Goal: Task Accomplishment & Management: Use online tool/utility

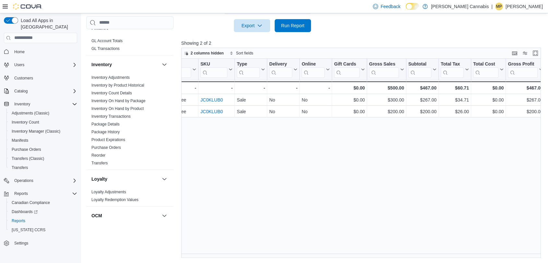
scroll to position [249, 0]
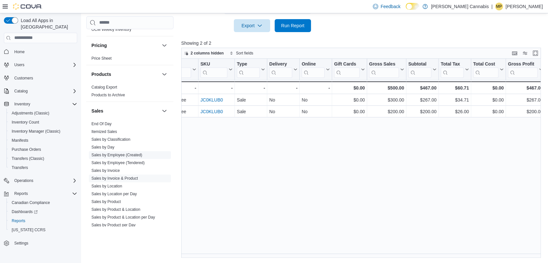
click at [131, 152] on span "Sales by Employee (Created)" at bounding box center [116, 154] width 51 height 5
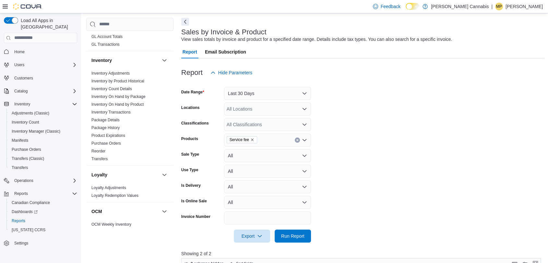
scroll to position [267, 0]
click at [104, 149] on link "Reorder" at bounding box center [98, 151] width 14 height 5
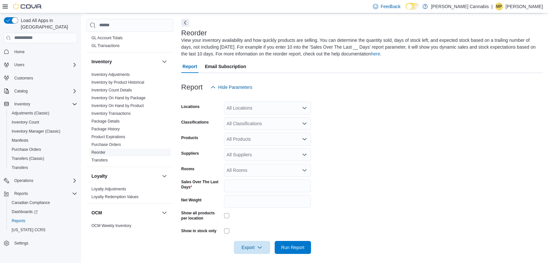
scroll to position [29, 0]
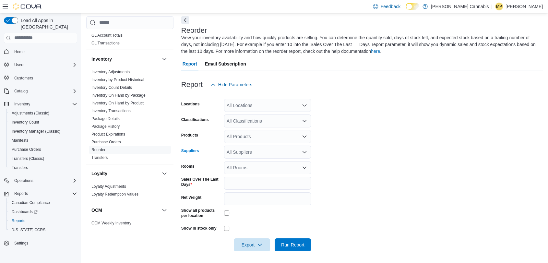
click at [251, 152] on div "All Suppliers" at bounding box center [267, 152] width 87 height 13
type input "***"
click at [237, 161] on span "OCS" at bounding box center [267, 163] width 79 height 6
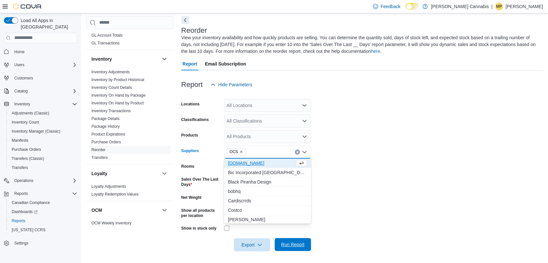
click at [284, 243] on span "Run Report" at bounding box center [292, 244] width 23 height 6
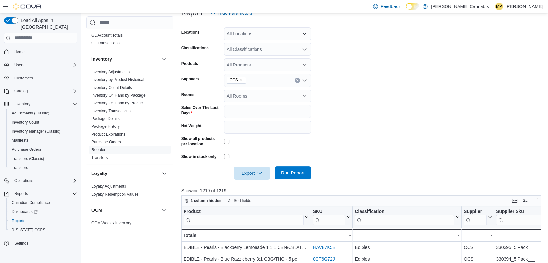
scroll to position [101, 0]
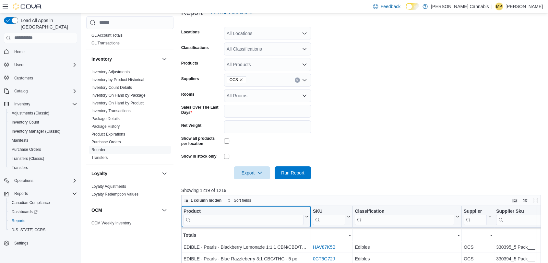
click at [261, 221] on input "search" at bounding box center [244, 219] width 120 height 10
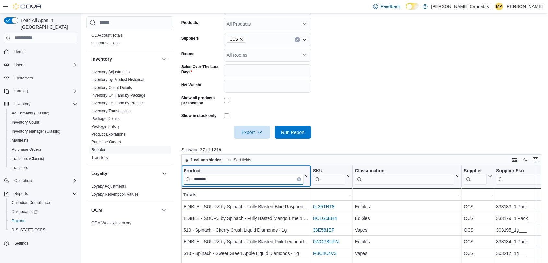
scroll to position [144, 0]
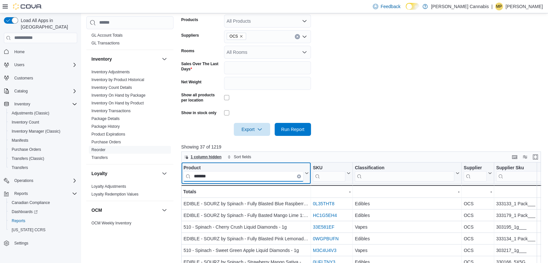
type input "*******"
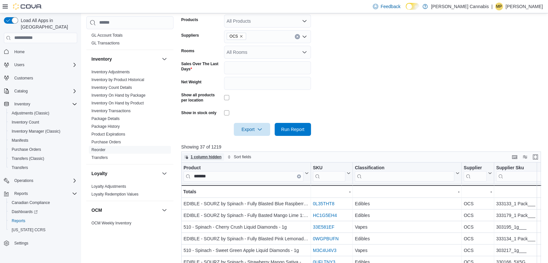
click at [215, 155] on span "1 column hidden" at bounding box center [206, 156] width 31 height 5
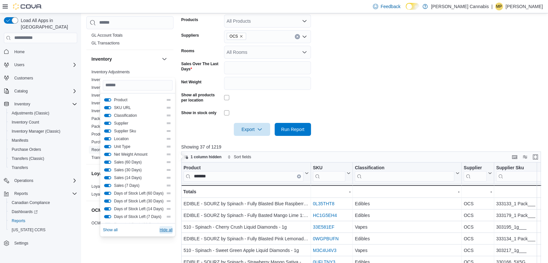
click at [169, 228] on span "Hide all" at bounding box center [166, 229] width 13 height 5
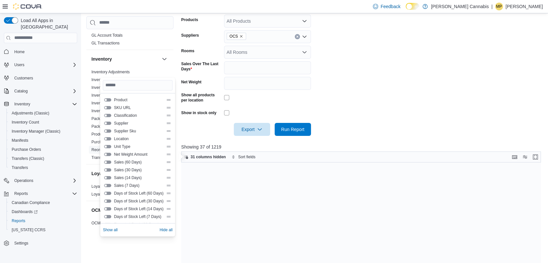
click at [104, 201] on button "Days of Stock Left (30 Days)" at bounding box center [107, 200] width 7 height 3
click at [107, 192] on button "Days of Stock Left (60 Days)" at bounding box center [107, 193] width 7 height 3
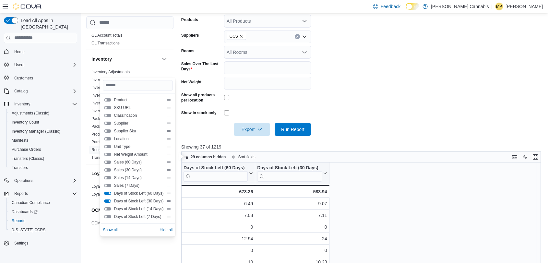
click at [108, 102] on div "Product" at bounding box center [137, 99] width 67 height 5
click at [106, 99] on button "Product" at bounding box center [107, 99] width 7 height 3
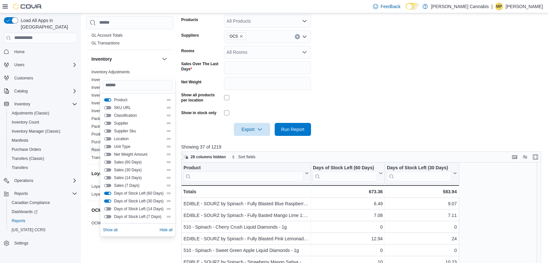
click at [106, 114] on button "Classification" at bounding box center [107, 115] width 7 height 3
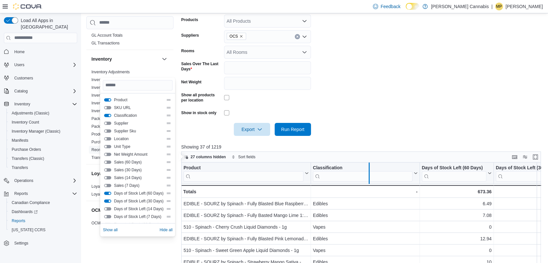
drag, startPoint x: 419, startPoint y: 167, endPoint x: 368, endPoint y: 169, distance: 50.6
click at [368, 169] on div at bounding box center [368, 173] width 5 height 21
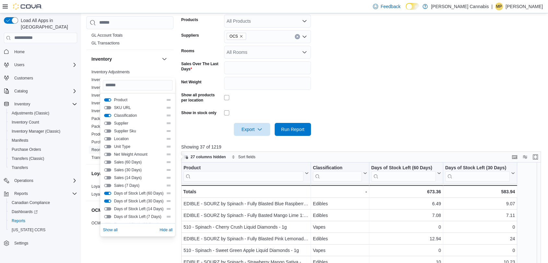
click at [426, 116] on form "Locations All Locations Classifications All Classifications Products All Produc…" at bounding box center [363, 56] width 364 height 160
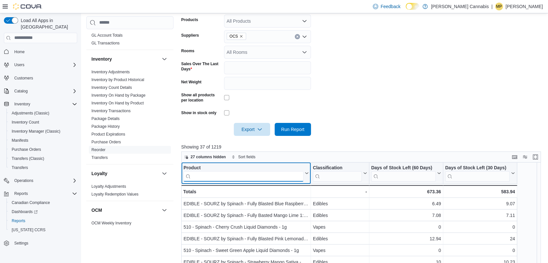
click at [257, 176] on input "search" at bounding box center [244, 176] width 120 height 10
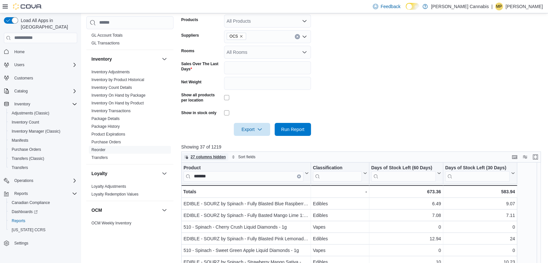
click at [209, 157] on span "27 columns hidden" at bounding box center [208, 156] width 35 height 5
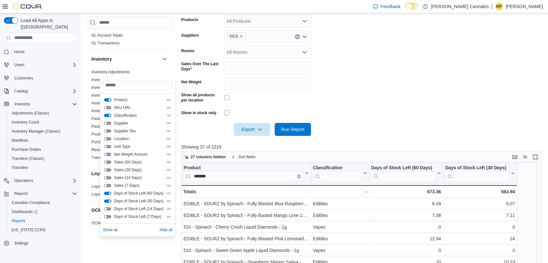
click at [107, 190] on div "Days of Stock Left (60 Days)" at bounding box center [138, 193] width 70 height 8
click at [107, 194] on button "Days of Stock Left (60 Days)" at bounding box center [107, 193] width 7 height 3
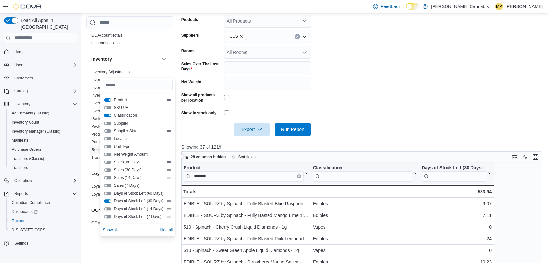
click at [107, 201] on button "Days of Stock Left (30 Days)" at bounding box center [107, 200] width 7 height 3
click at [108, 169] on button "Sales (30 Days)" at bounding box center [107, 169] width 7 height 3
click at [105, 163] on button "Sales (60 Days)" at bounding box center [107, 162] width 7 height 3
click at [349, 89] on form "Locations All Locations Classifications All Classifications Products All Produc…" at bounding box center [363, 56] width 364 height 160
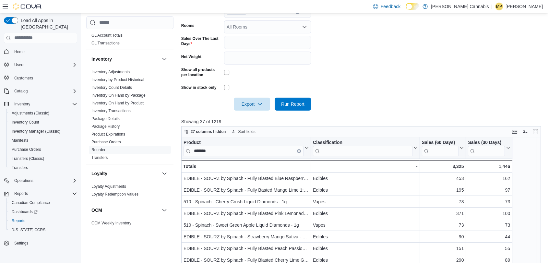
scroll to position [170, 0]
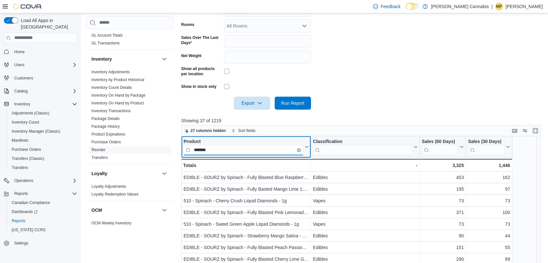
click at [231, 145] on input "*******" at bounding box center [244, 150] width 120 height 10
type input "*"
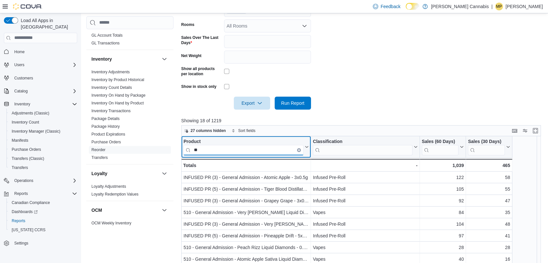
type input "*"
